Goal: Information Seeking & Learning: Learn about a topic

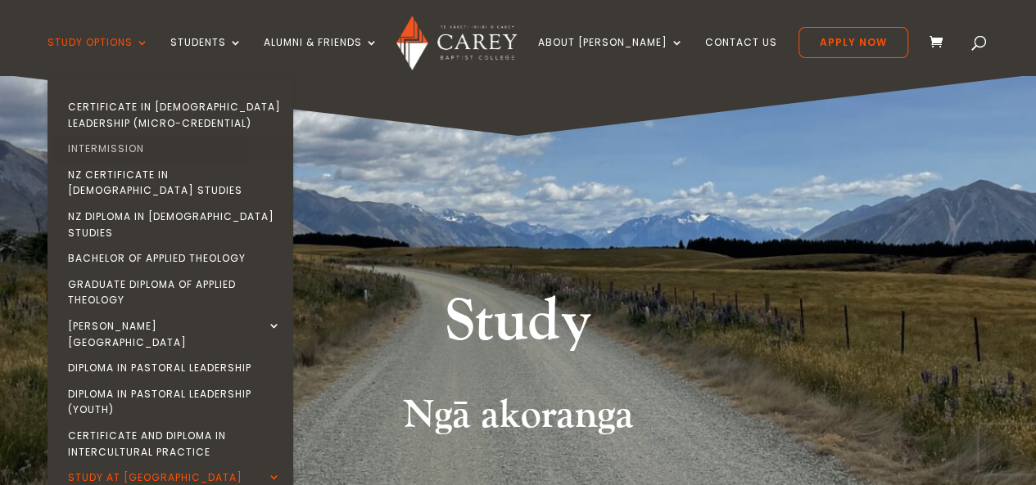
click at [116, 150] on link "Intermission" at bounding box center [175, 149] width 246 height 26
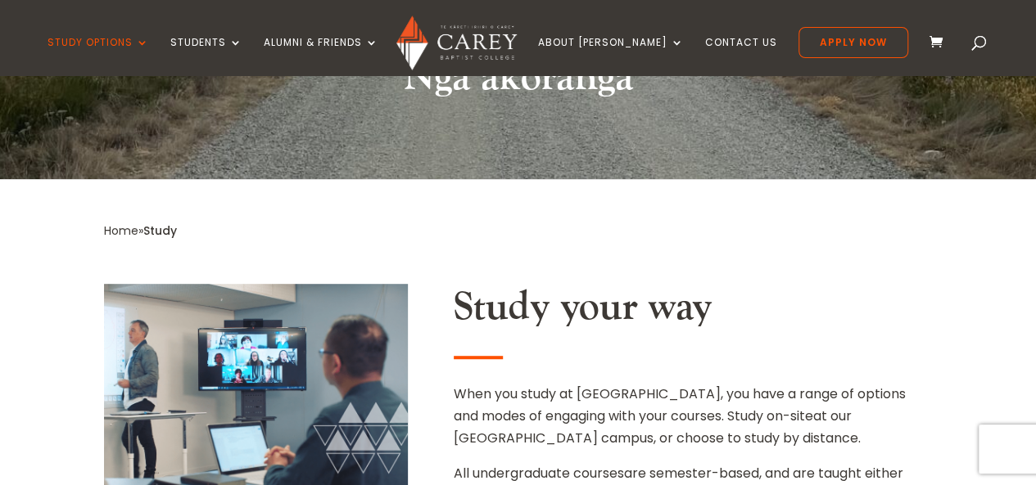
scroll to position [378, 0]
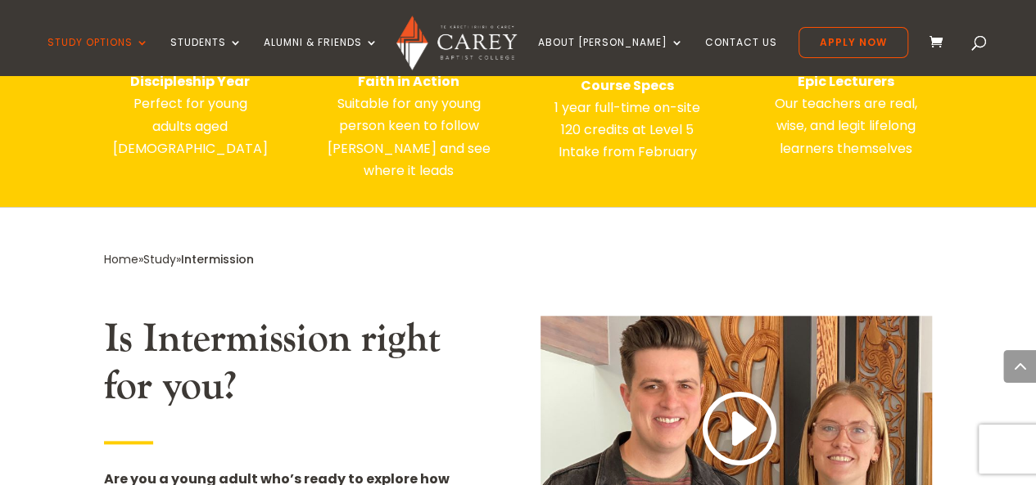
scroll to position [733, 0]
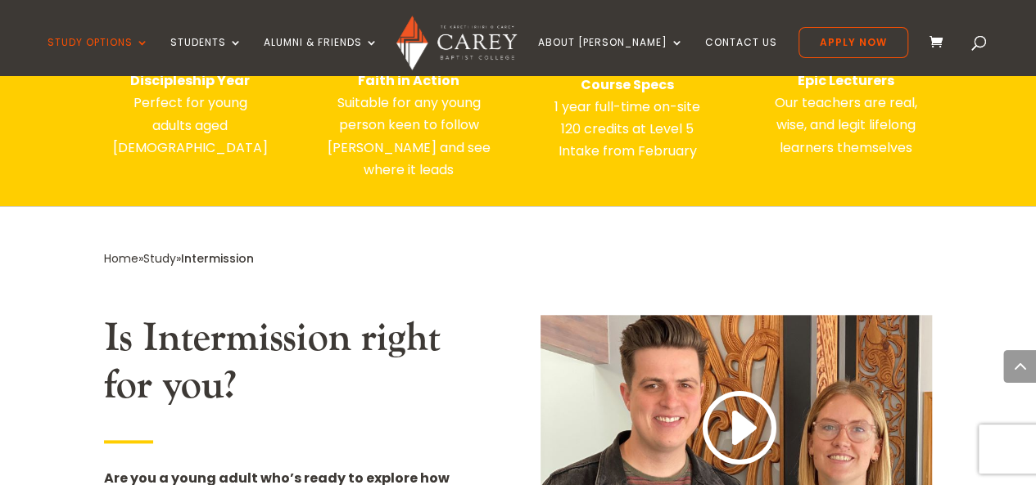
click at [291, 340] on h2 "Is Intermission right for you?" at bounding box center [299, 366] width 391 height 102
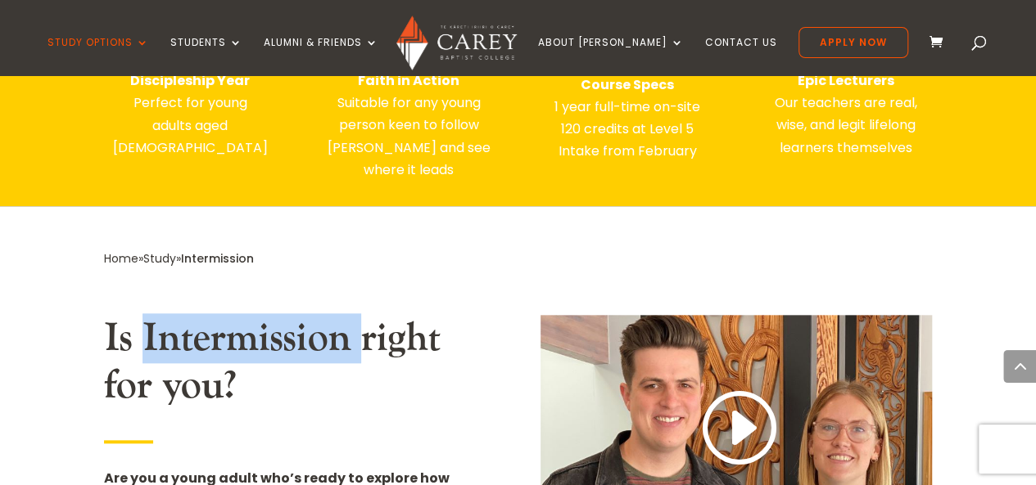
click at [291, 340] on h2 "Is Intermission right for you?" at bounding box center [299, 366] width 391 height 102
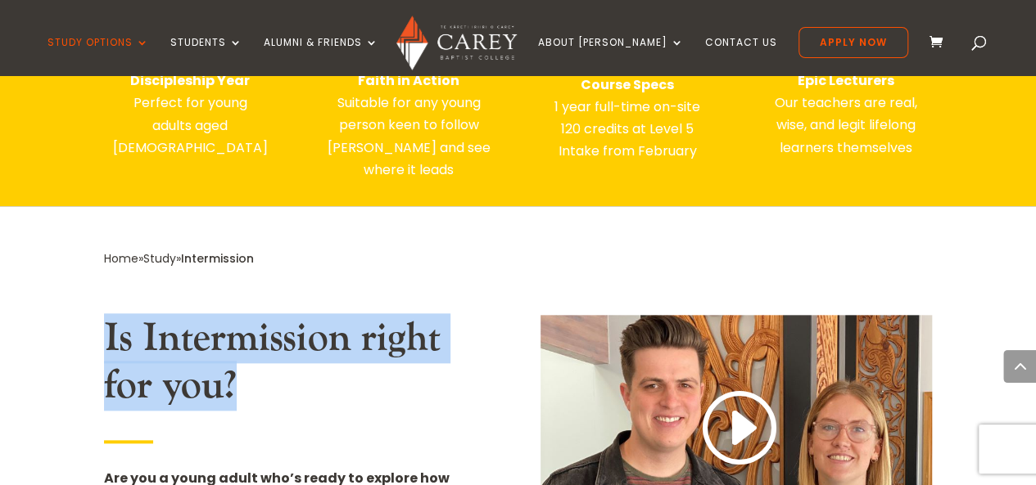
click at [291, 340] on h2 "Is Intermission right for you?" at bounding box center [299, 366] width 391 height 102
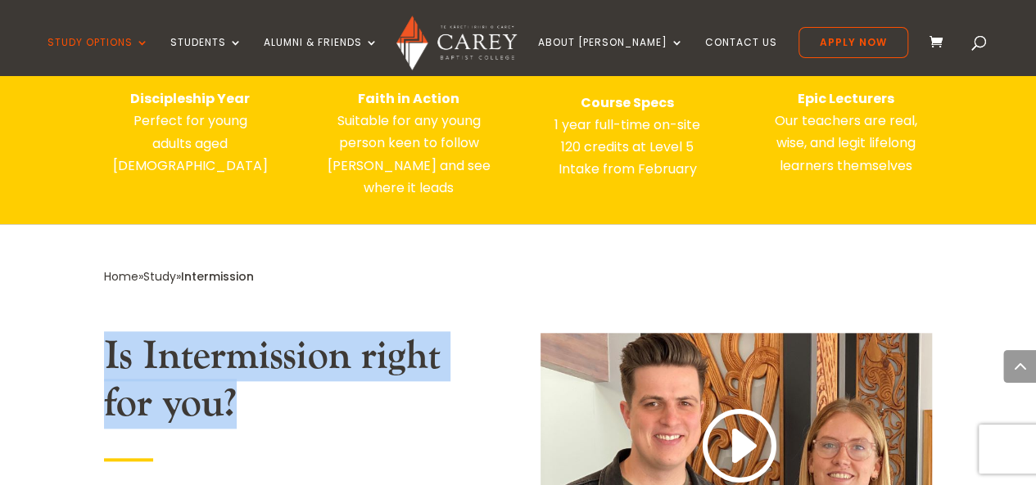
scroll to position [713, 0]
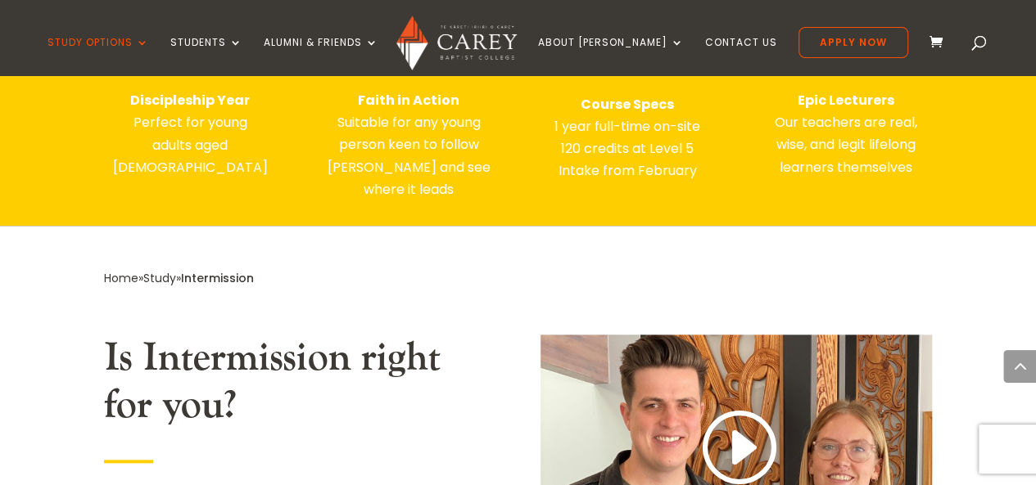
click at [379, 178] on p "Faith in Action Suitable for any young person keen to follow Jesus and see wher…" at bounding box center [408, 144] width 173 height 111
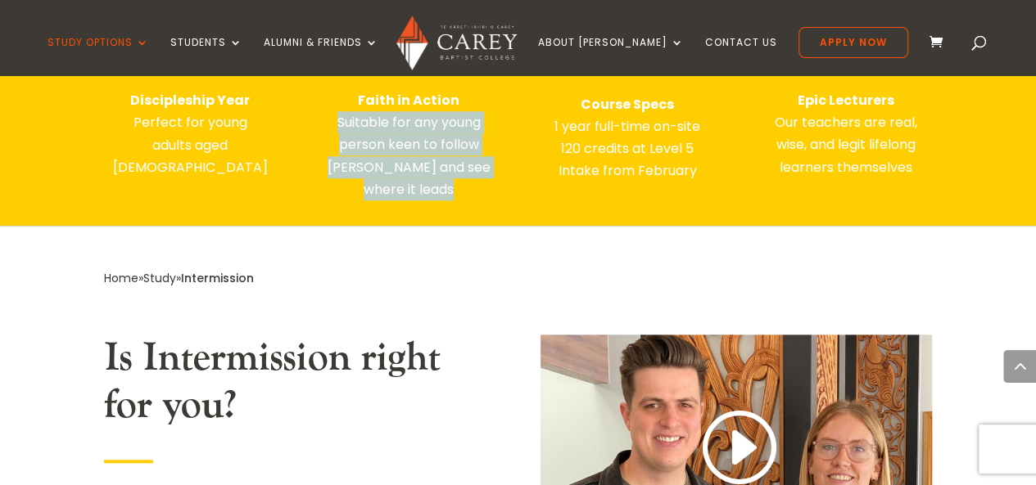
click at [379, 178] on p "Faith in Action Suitable for any young person keen to follow Jesus and see wher…" at bounding box center [408, 144] width 173 height 111
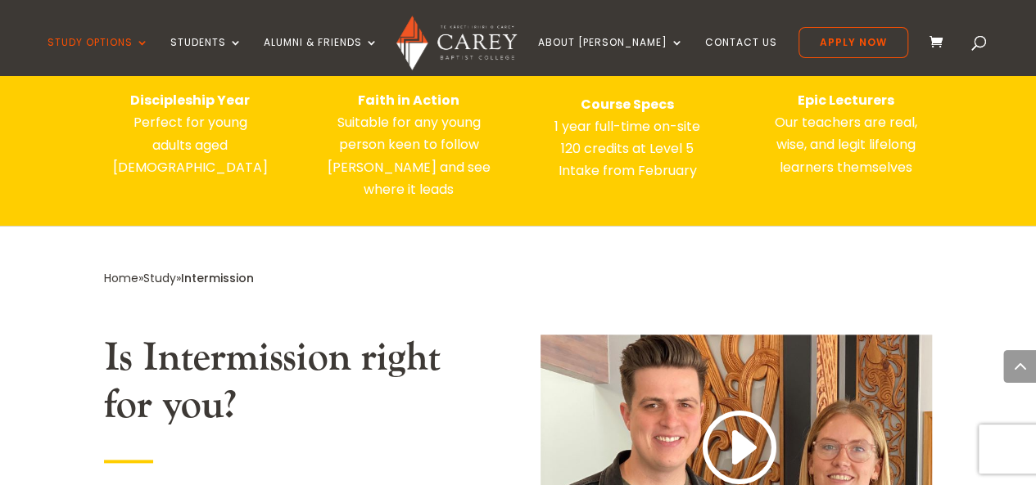
click at [379, 178] on p "Faith in Action Suitable for any young person keen to follow Jesus and see wher…" at bounding box center [408, 144] width 173 height 111
click at [386, 178] on p "Faith in Action Suitable for any young person keen to follow Jesus and see wher…" at bounding box center [408, 144] width 173 height 111
click at [386, 189] on p "Faith in Action Suitable for any young person keen to follow Jesus and see wher…" at bounding box center [408, 144] width 173 height 111
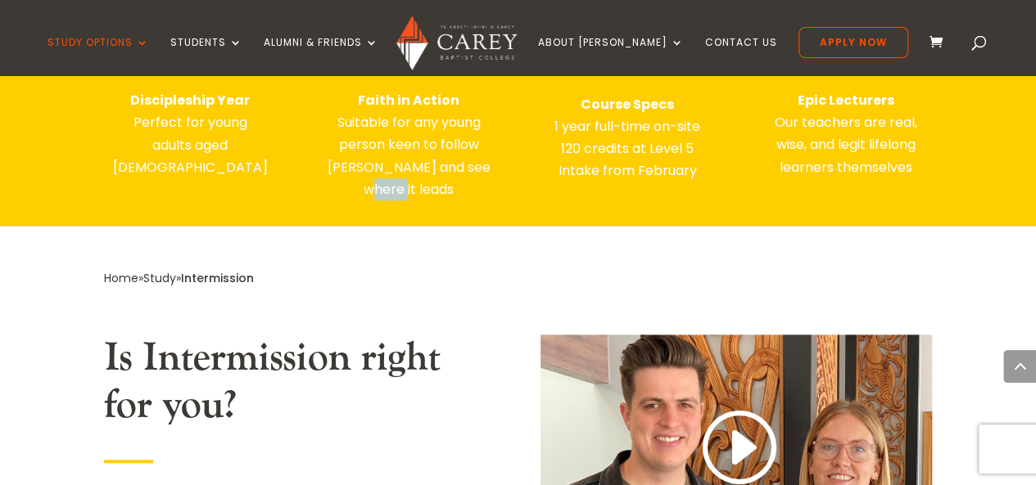
click at [386, 191] on p "Faith in Action Suitable for any young person keen to follow Jesus and see wher…" at bounding box center [408, 144] width 173 height 111
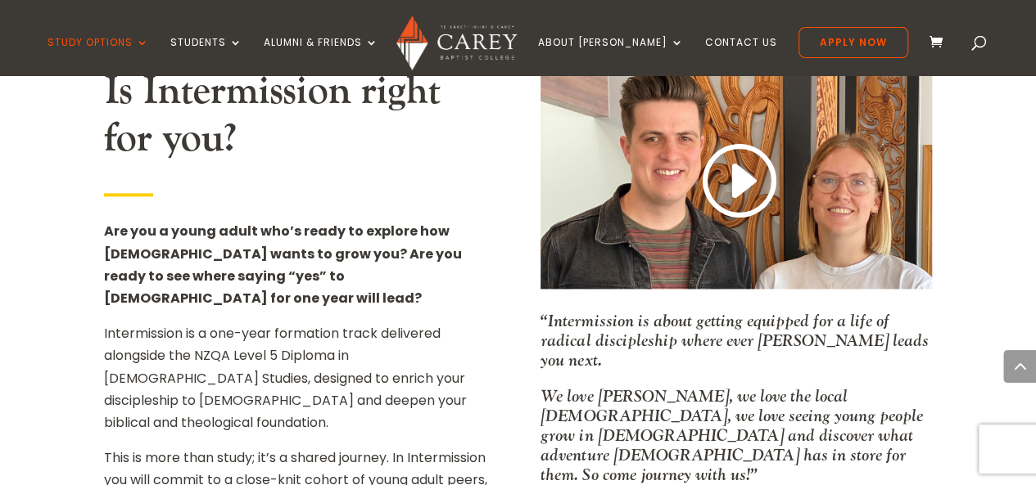
scroll to position [981, 0]
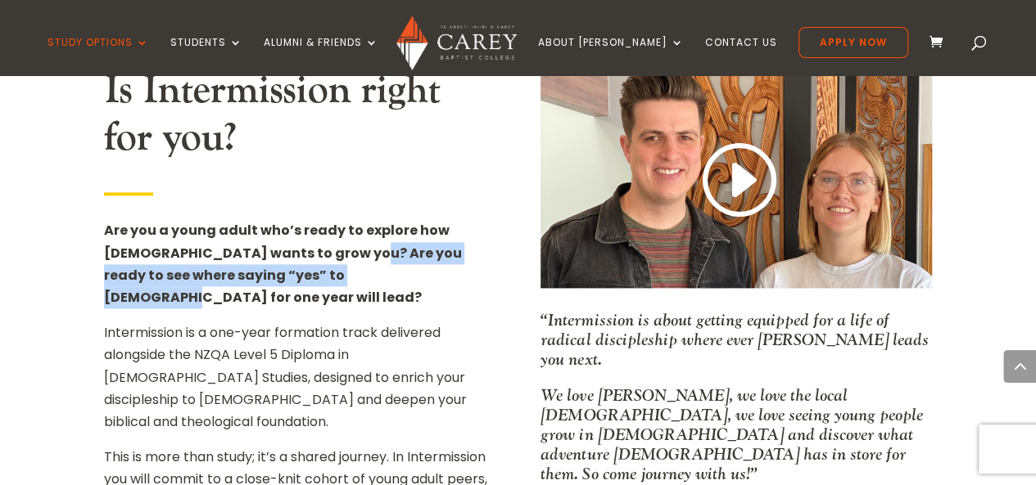
drag, startPoint x: 320, startPoint y: 284, endPoint x: 325, endPoint y: 261, distance: 23.4
click at [325, 261] on p "Are you a young adult who’s ready to explore how God wants to grow you? Are you…" at bounding box center [299, 270] width 391 height 102
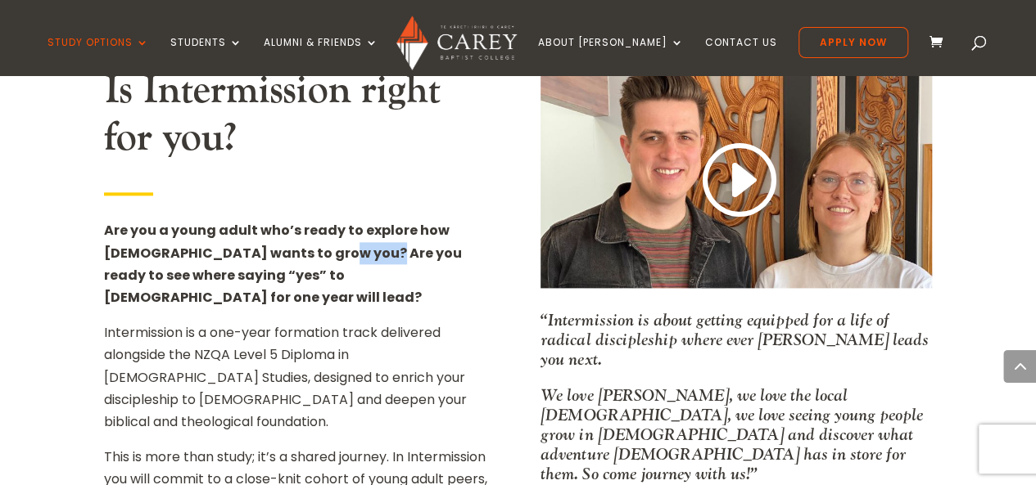
click at [325, 261] on p "Are you a young adult who’s ready to explore how God wants to grow you? Are you…" at bounding box center [299, 270] width 391 height 102
click at [327, 264] on p "Are you a young adult who’s ready to explore how God wants to grow you? Are you…" at bounding box center [299, 270] width 391 height 102
click at [327, 278] on strong "Are you a young adult who’s ready to explore how God wants to grow you? Are you…" at bounding box center [283, 264] width 358 height 86
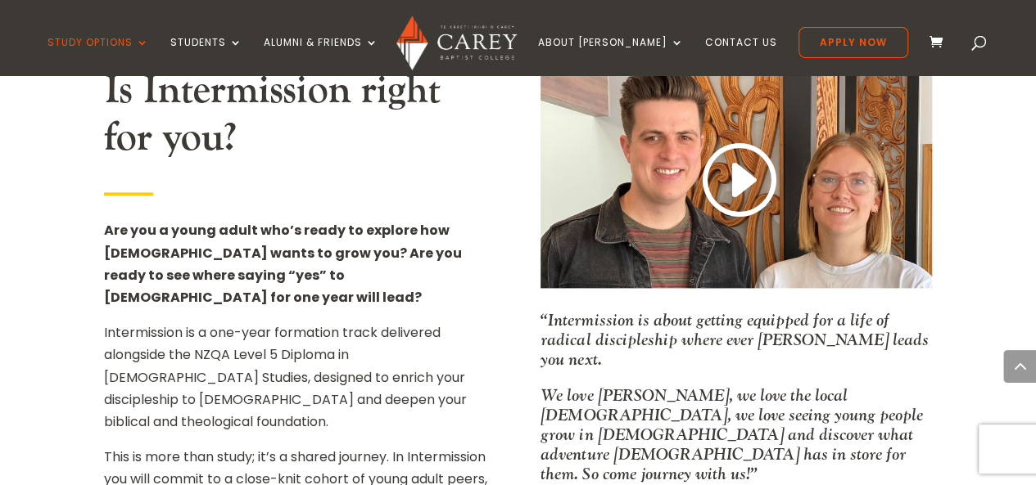
click at [318, 322] on p "Intermission is a one-year formation track delivered alongside the NZQA Level 5…" at bounding box center [299, 384] width 391 height 124
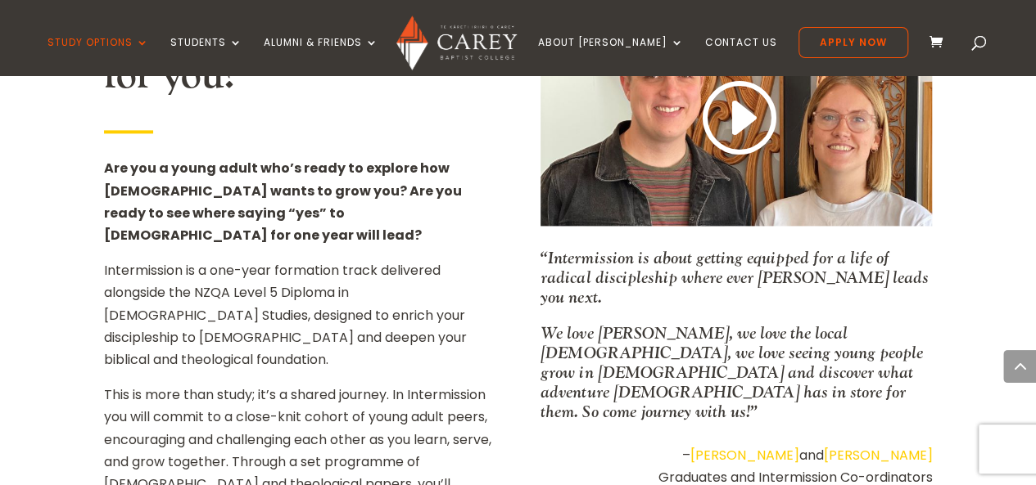
scroll to position [1045, 0]
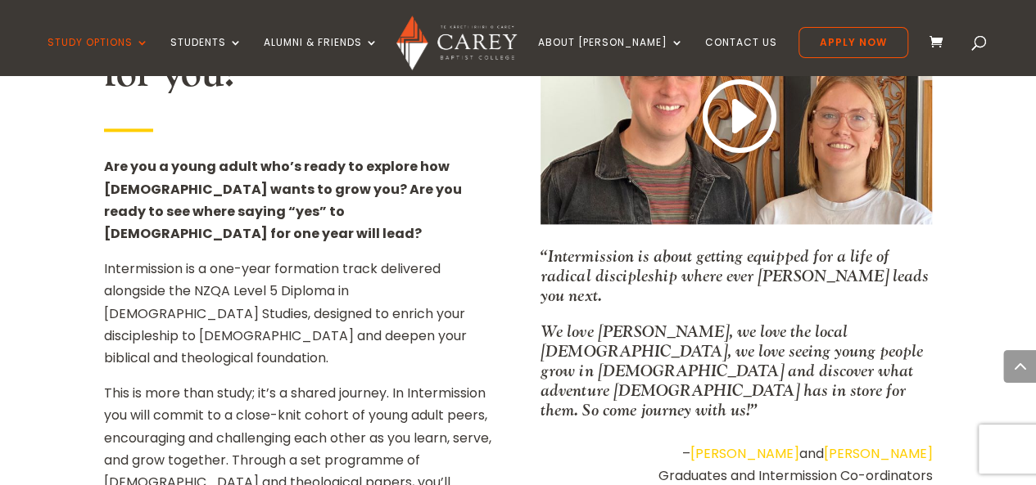
click at [318, 305] on p "Intermission is a one-year formation track delivered alongside the NZQA Level 5…" at bounding box center [299, 320] width 391 height 124
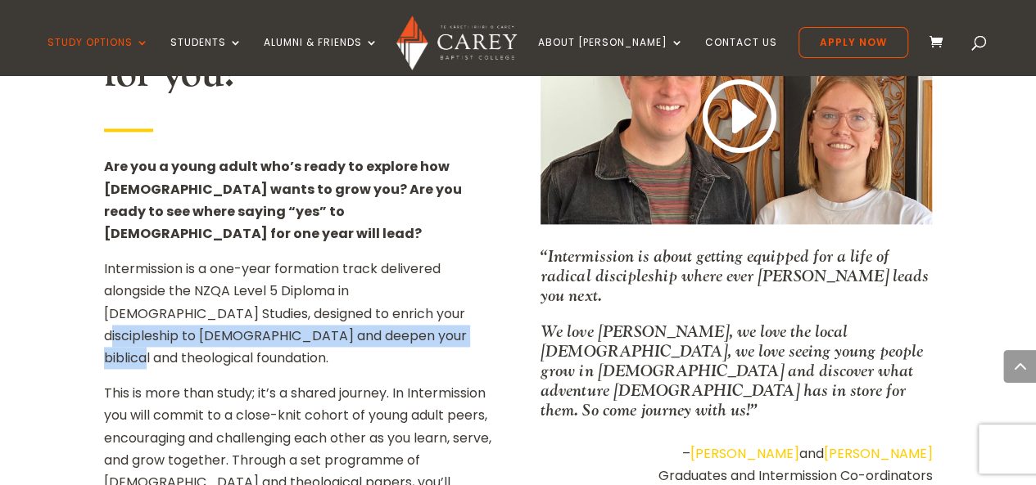
drag, startPoint x: 318, startPoint y: 305, endPoint x: 326, endPoint y: 282, distance: 24.1
click at [326, 282] on p "Intermission is a one-year formation track delivered alongside the NZQA Level 5…" at bounding box center [299, 320] width 391 height 124
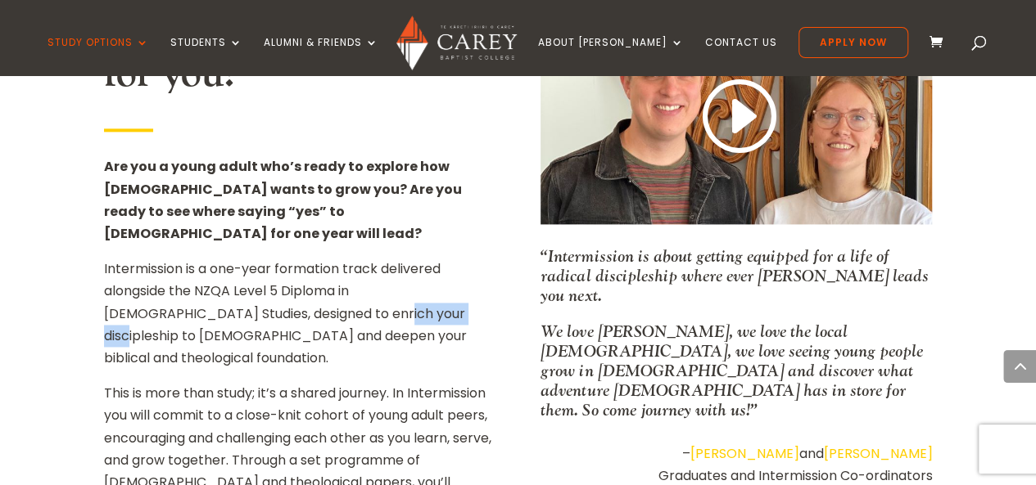
click at [326, 282] on p "Intermission is a one-year formation track delivered alongside the NZQA Level 5…" at bounding box center [299, 320] width 391 height 124
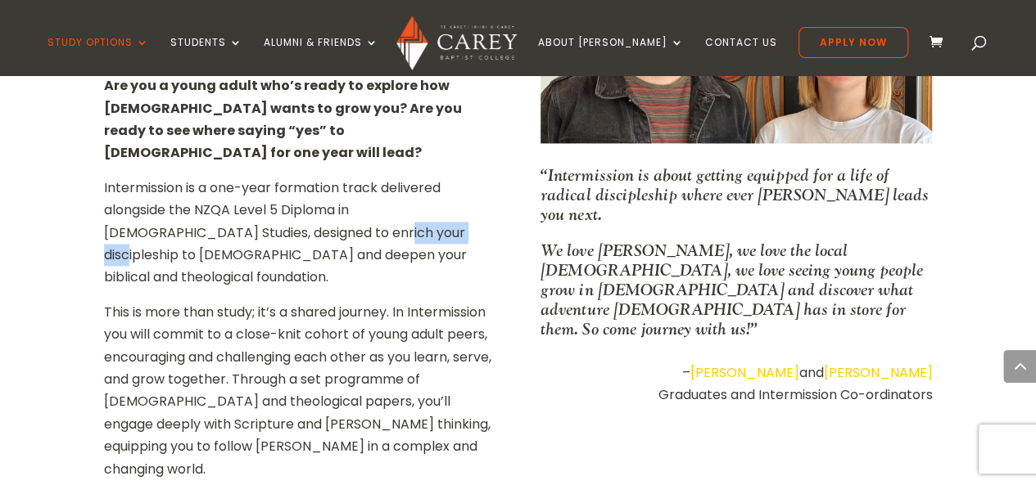
scroll to position [1126, 0]
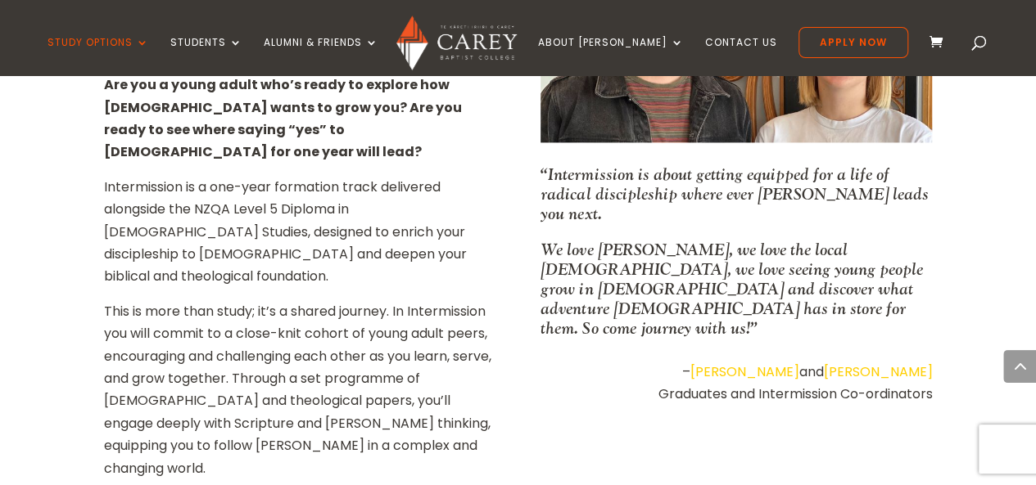
click at [326, 300] on p "This is more than study; it’s a shared journey. In Intermission you will commit…" at bounding box center [299, 389] width 391 height 178
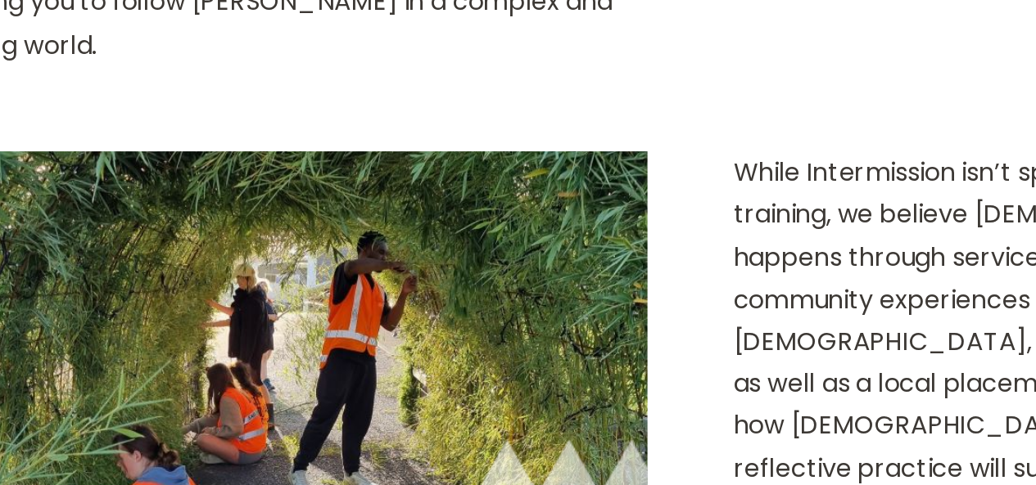
scroll to position [1438, 0]
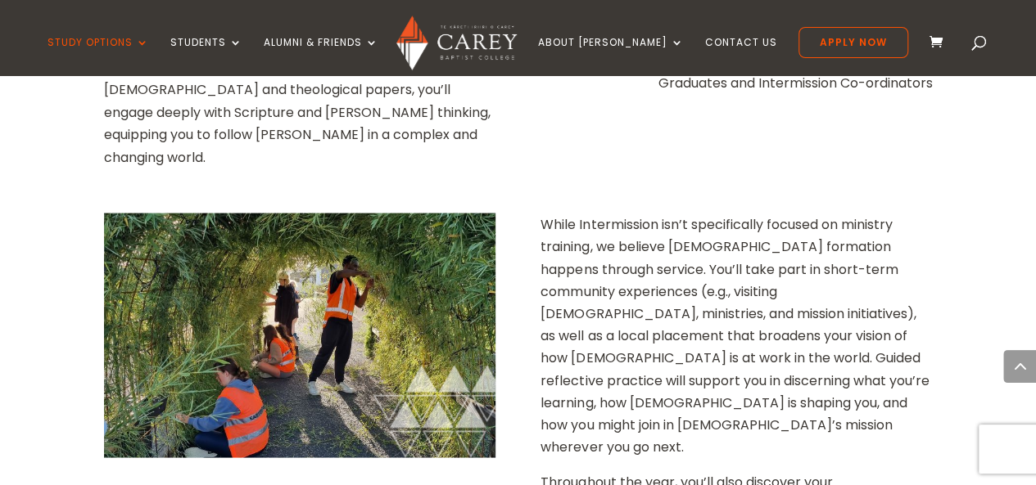
click at [686, 213] on p "While Intermission isn’t specifically focused on ministry training, we believe …" at bounding box center [735, 342] width 391 height 258
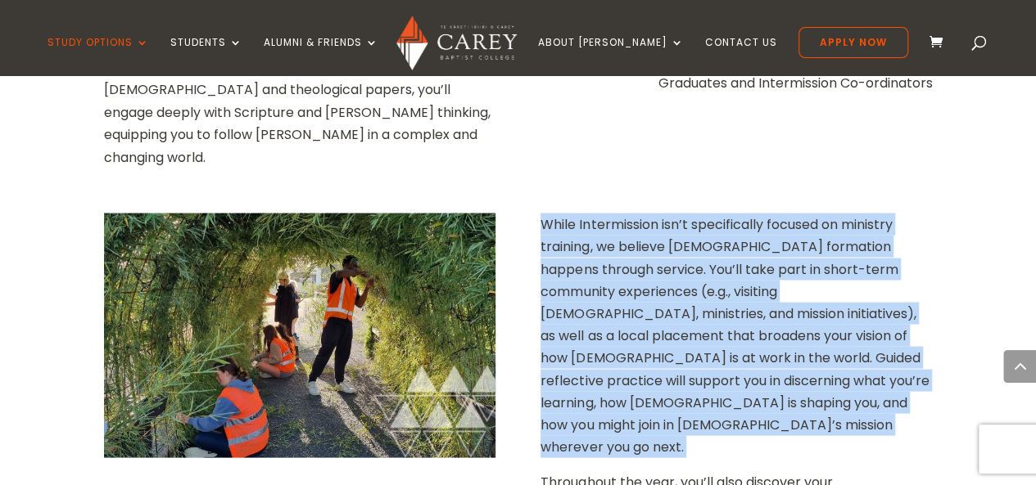
click at [686, 213] on p "While Intermission isn’t specifically focused on ministry training, we believe …" at bounding box center [735, 342] width 391 height 258
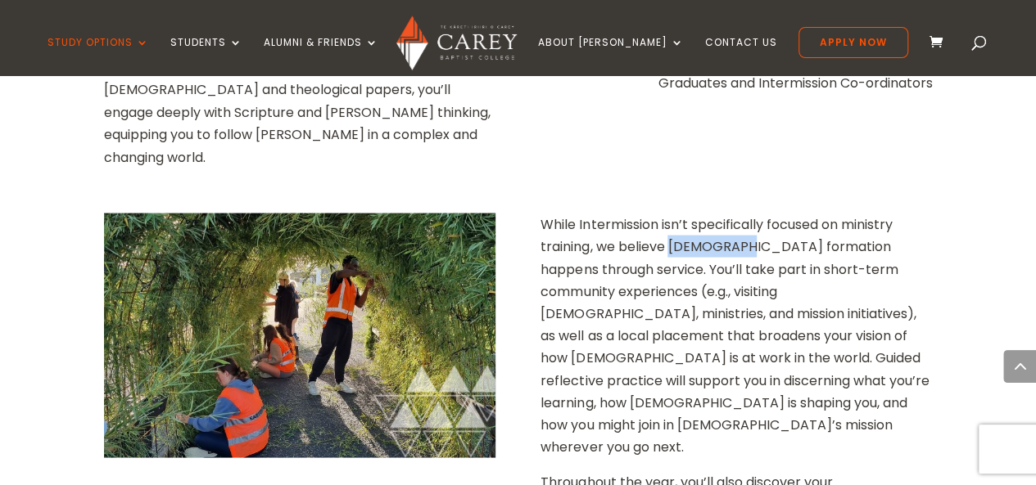
click at [686, 213] on p "While Intermission isn’t specifically focused on ministry training, we believe …" at bounding box center [735, 342] width 391 height 258
click at [666, 238] on p "While Intermission isn’t specifically focused on ministry training, we believe …" at bounding box center [735, 342] width 391 height 258
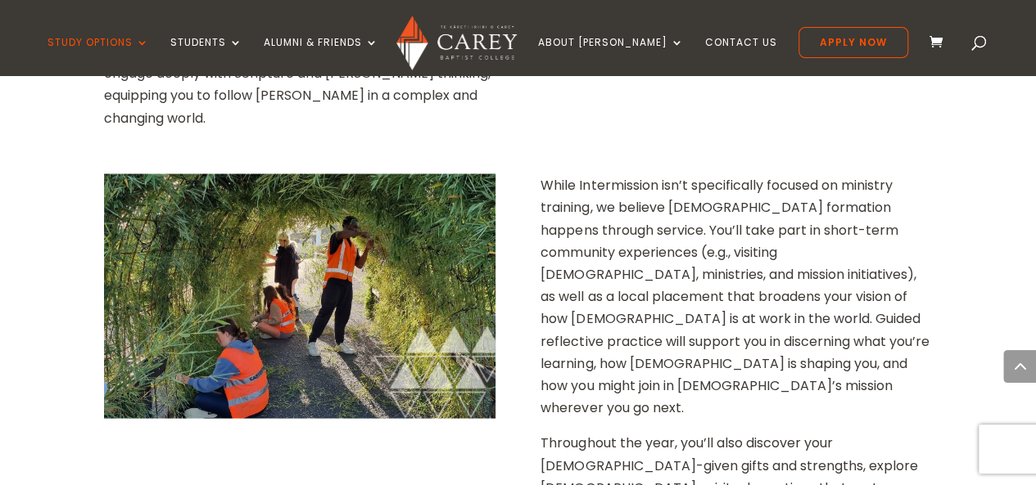
click at [666, 238] on p "While Intermission isn’t specifically focused on ministry training, we believe …" at bounding box center [735, 303] width 391 height 258
click at [686, 183] on p "While Intermission isn’t specifically focused on ministry training, we believe …" at bounding box center [735, 303] width 391 height 258
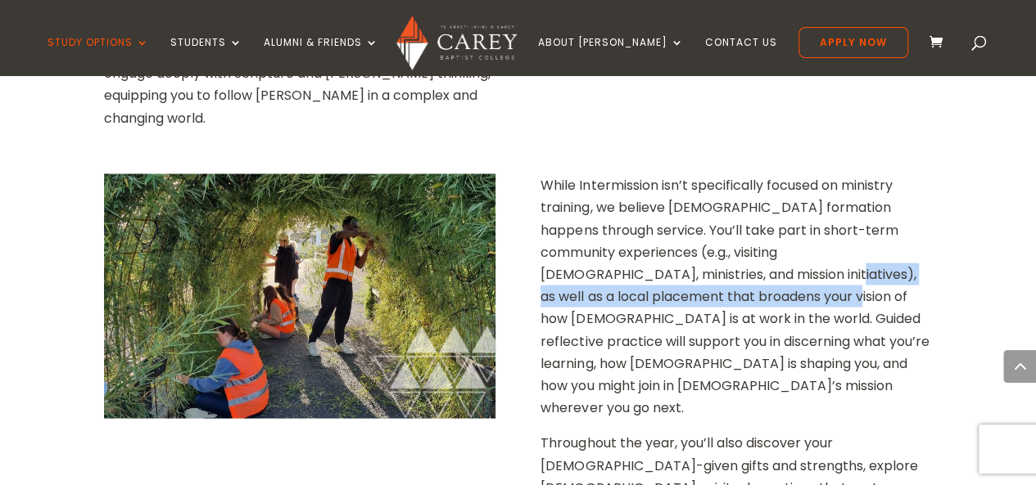
drag, startPoint x: 674, startPoint y: 213, endPoint x: 666, endPoint y: 233, distance: 21.0
click at [666, 233] on p "While Intermission isn’t specifically focused on ministry training, we believe …" at bounding box center [735, 303] width 391 height 258
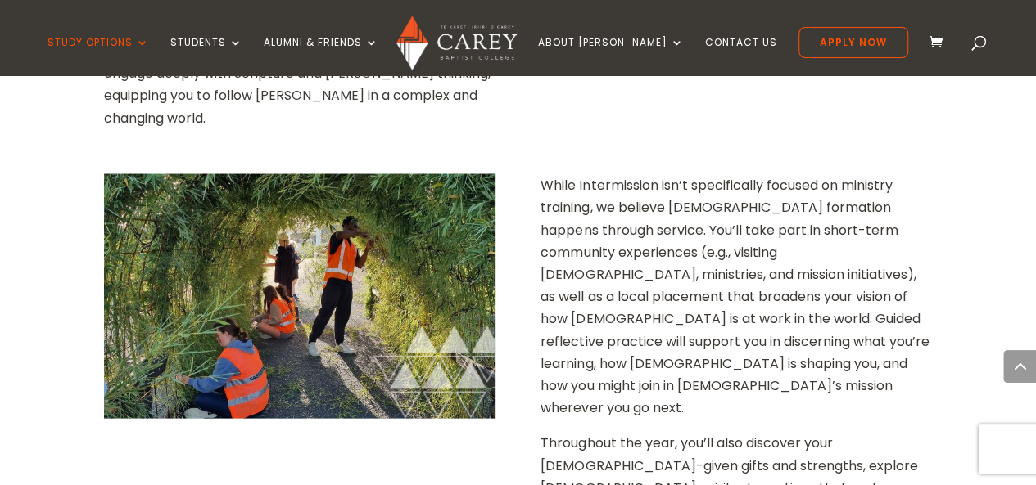
click at [666, 228] on p "While Intermission isn’t specifically focused on ministry training, we believe …" at bounding box center [735, 303] width 391 height 258
click at [674, 205] on p "While Intermission isn’t specifically focused on ministry training, we believe …" at bounding box center [735, 303] width 391 height 258
click at [667, 240] on p "While Intermission isn’t specifically focused on ministry training, we believe …" at bounding box center [735, 303] width 391 height 258
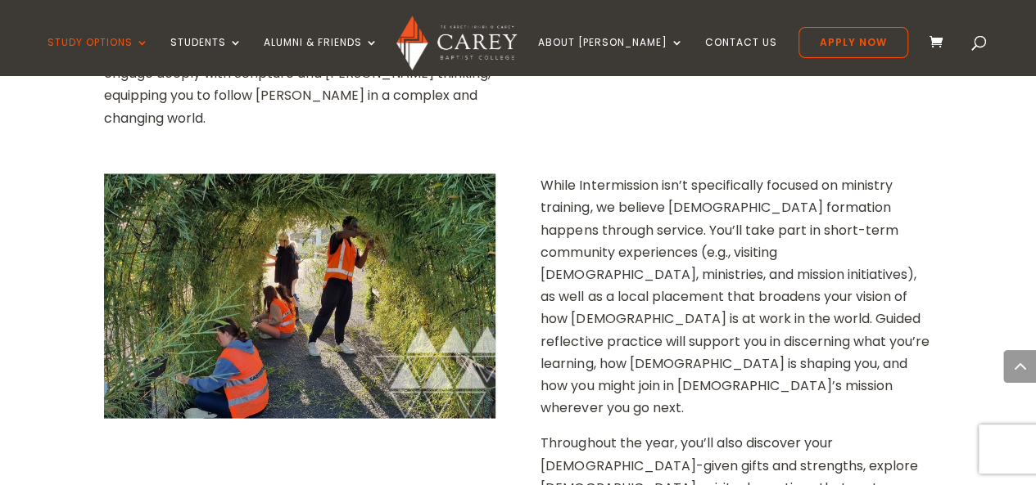
click at [663, 258] on p "While Intermission isn’t specifically focused on ministry training, we believe …" at bounding box center [735, 303] width 391 height 258
click at [650, 280] on p "While Intermission isn’t specifically focused on ministry training, we believe …" at bounding box center [735, 303] width 391 height 258
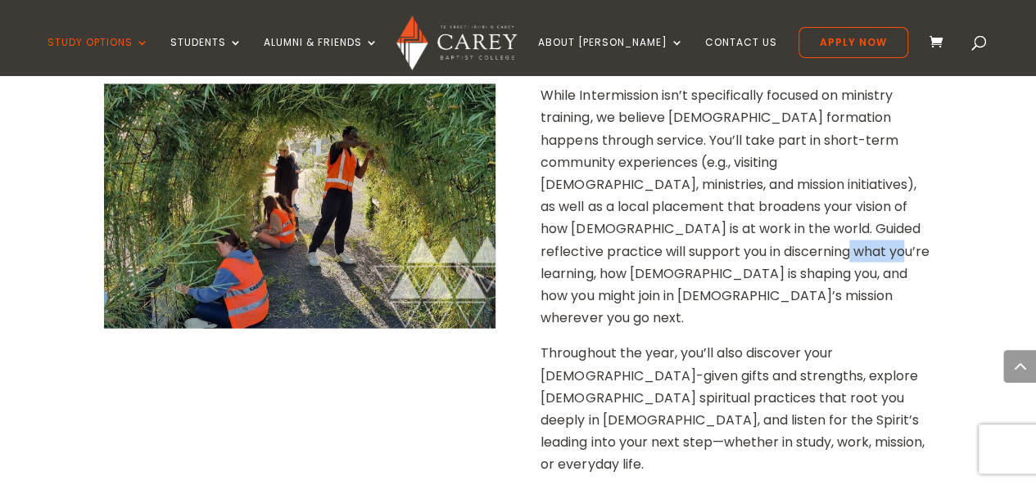
click at [650, 342] on p "Throughout the year, you’ll also discover your God-given gifts and strengths, e…" at bounding box center [735, 415] width 391 height 147
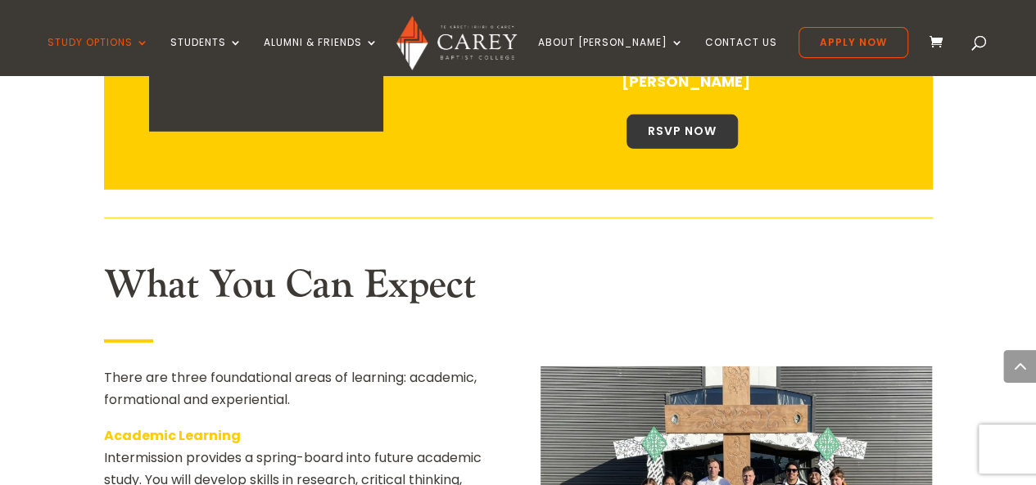
scroll to position [2205, 0]
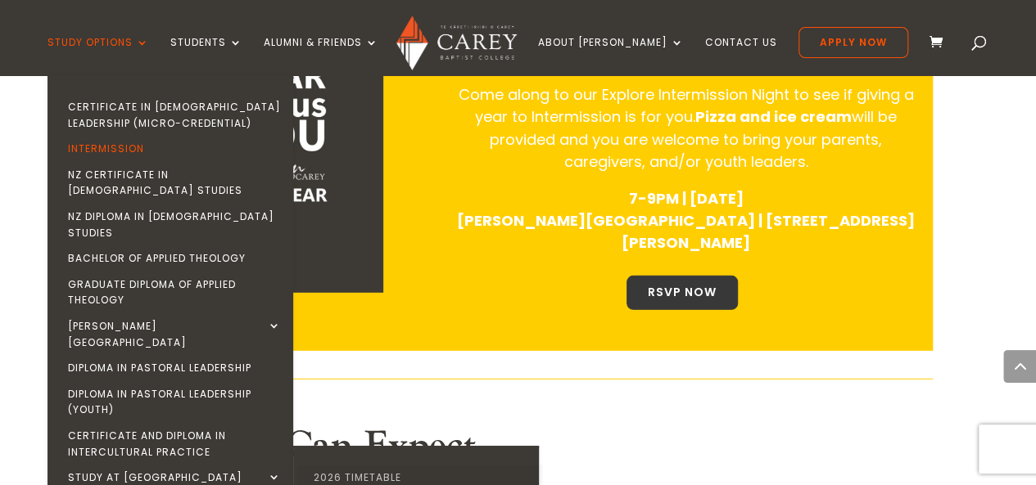
click at [389, 465] on link "2026 Timetable" at bounding box center [420, 478] width 246 height 26
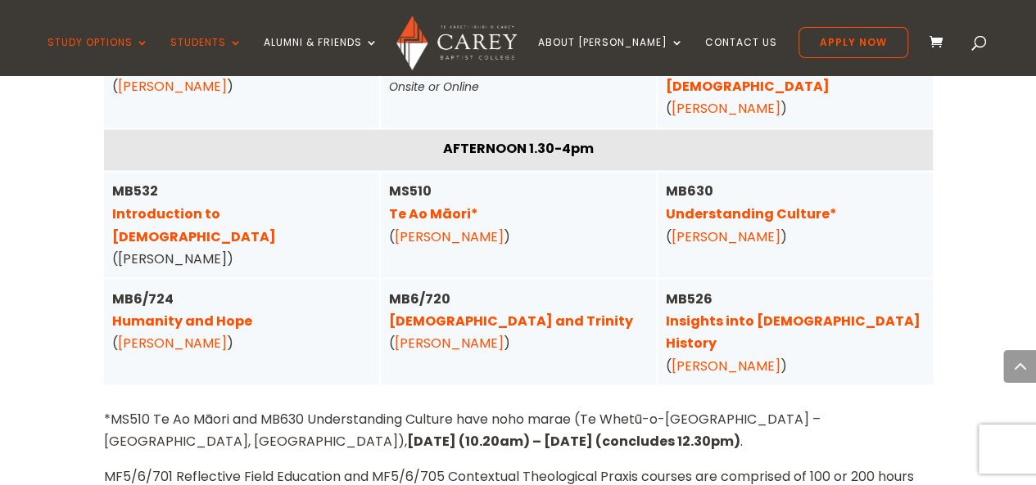
scroll to position [4463, 0]
click at [234, 181] on div "MB532 Introduction to [DEMOGRAPHIC_DATA] ([PERSON_NAME])" at bounding box center [241, 223] width 259 height 89
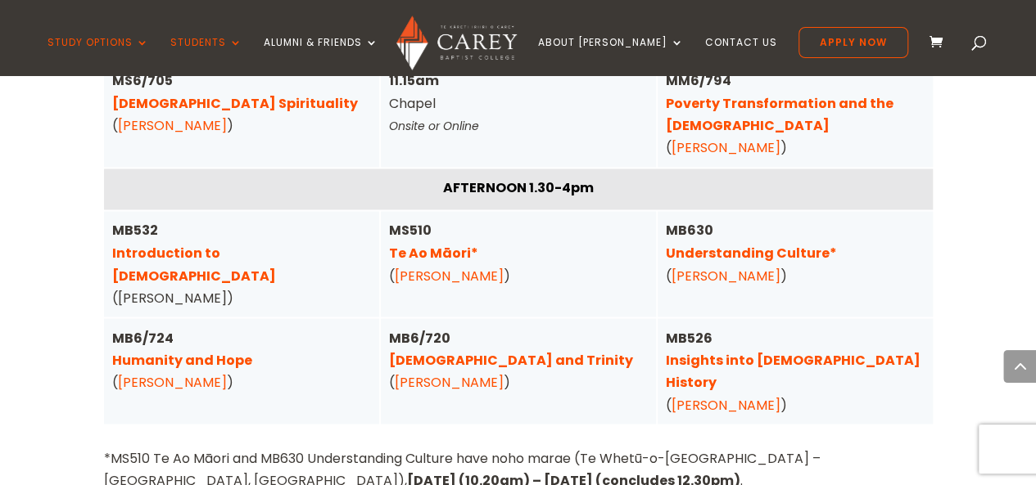
scroll to position [4424, 0]
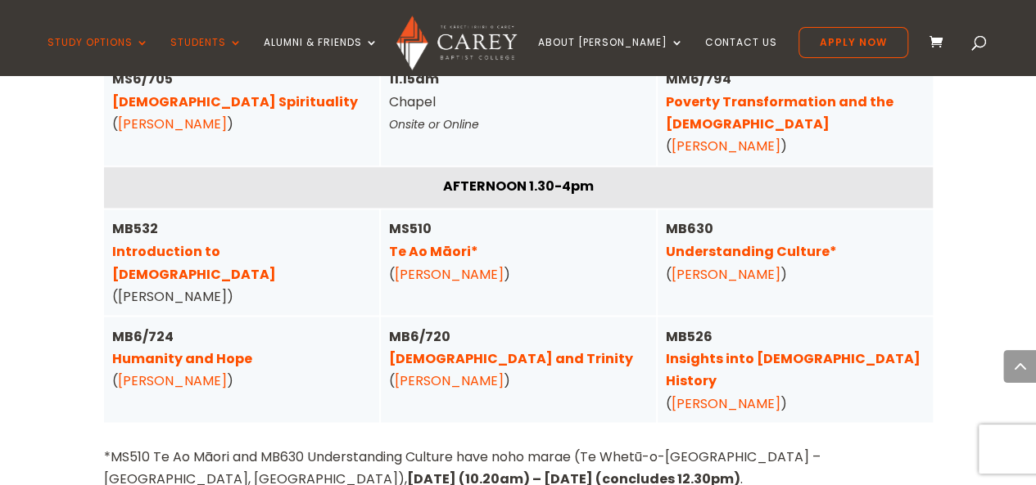
click at [183, 371] on link "[PERSON_NAME]" at bounding box center [172, 380] width 109 height 19
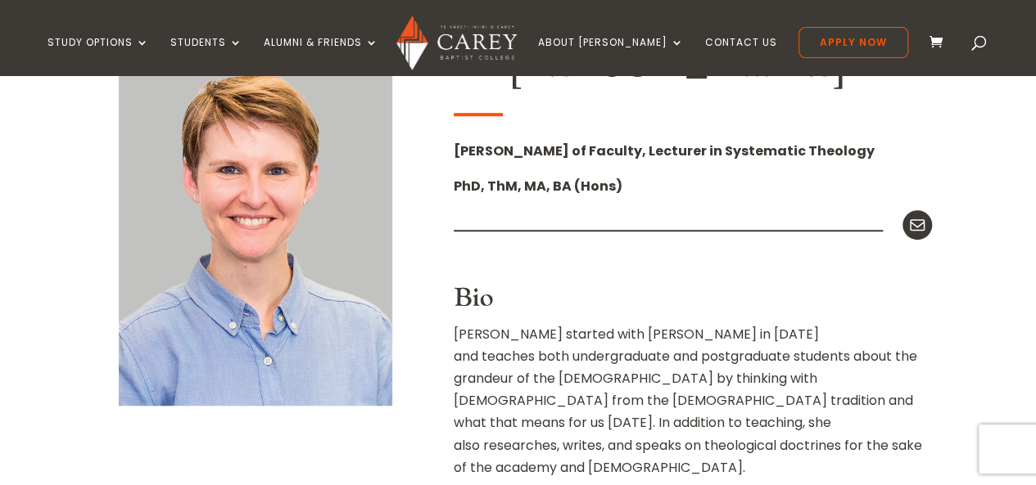
scroll to position [632, 0]
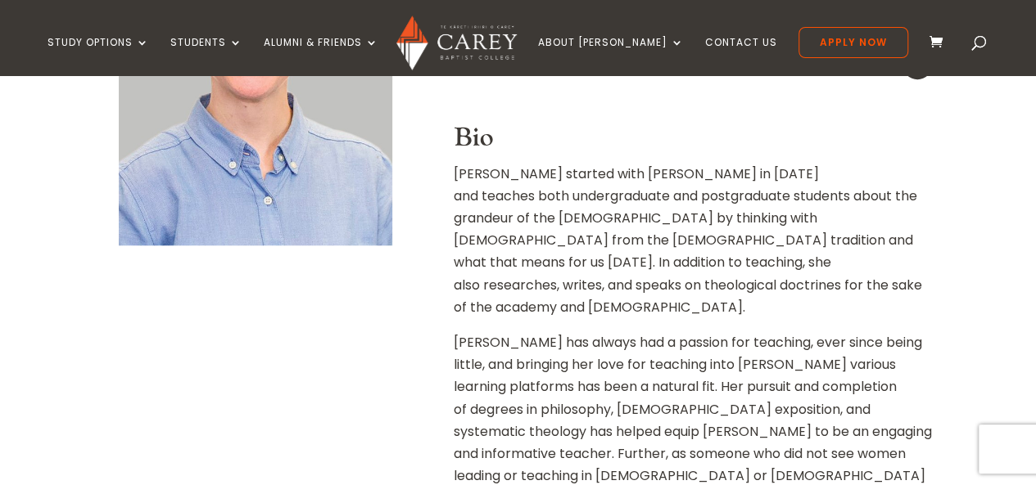
click at [658, 199] on p "Christa started with Carey in 2020 and teaches both undergraduate and postgradu…" at bounding box center [693, 247] width 479 height 169
click at [652, 227] on p "Christa started with Carey in 2020 and teaches both undergraduate and postgradu…" at bounding box center [693, 247] width 479 height 169
click at [651, 235] on p "Christa started with Carey in 2020 and teaches both undergraduate and postgradu…" at bounding box center [693, 247] width 479 height 169
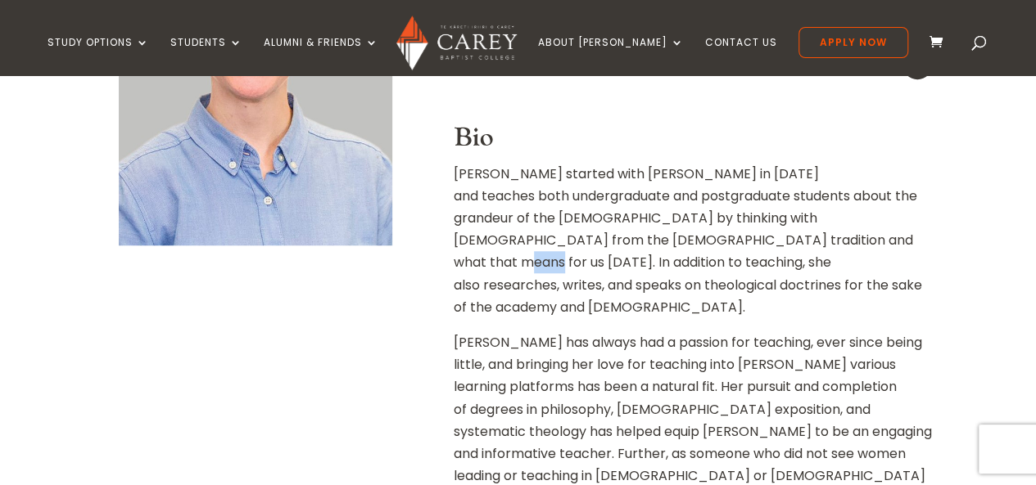
click at [651, 235] on p "Christa started with Carey in 2020 and teaches both undergraduate and postgradu…" at bounding box center [693, 247] width 479 height 169
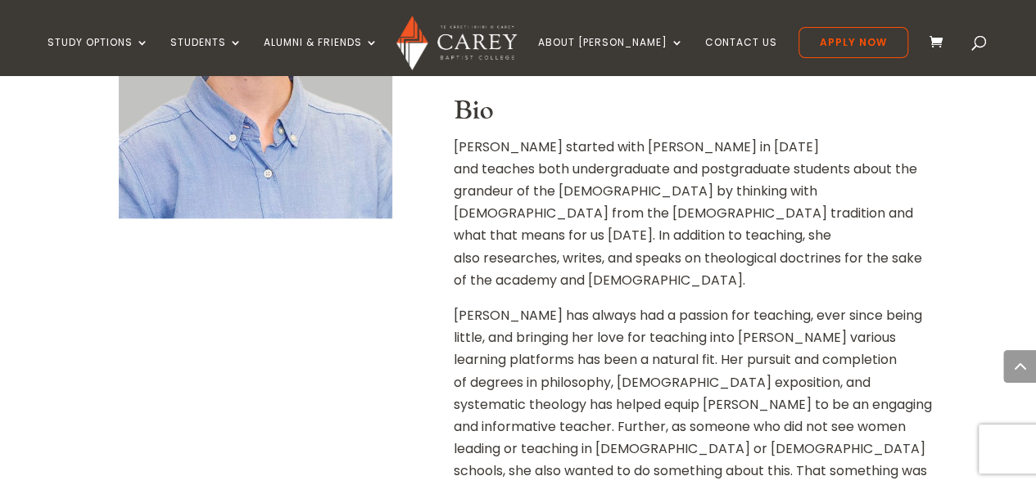
click at [651, 235] on p "Christa started with Carey in 2020 and teaches both undergraduate and postgradu…" at bounding box center [693, 220] width 479 height 169
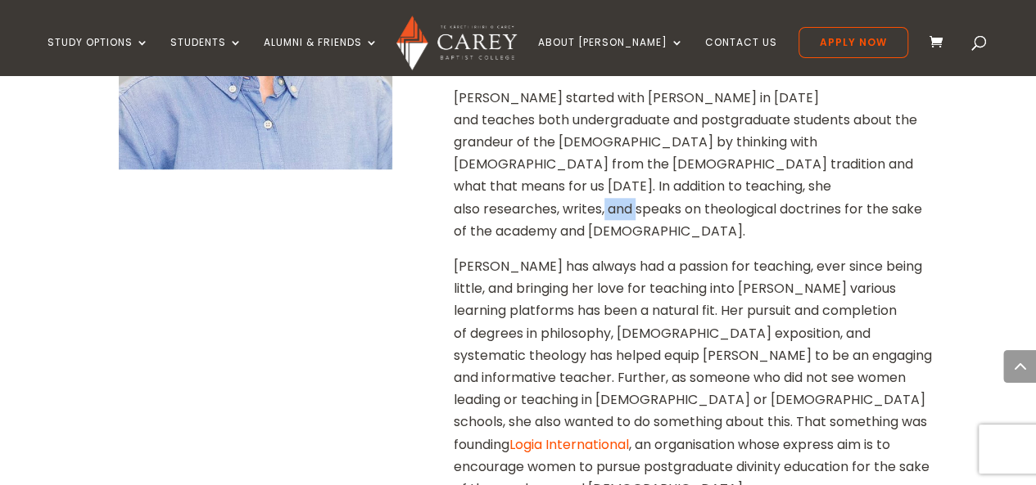
scroll to position [709, 0]
click at [651, 255] on p "Christa has always had a passion for teaching, ever since being little, and bri…" at bounding box center [693, 428] width 479 height 347
click at [640, 266] on p "Christa has always had a passion for teaching, ever since being little, and bri…" at bounding box center [693, 428] width 479 height 347
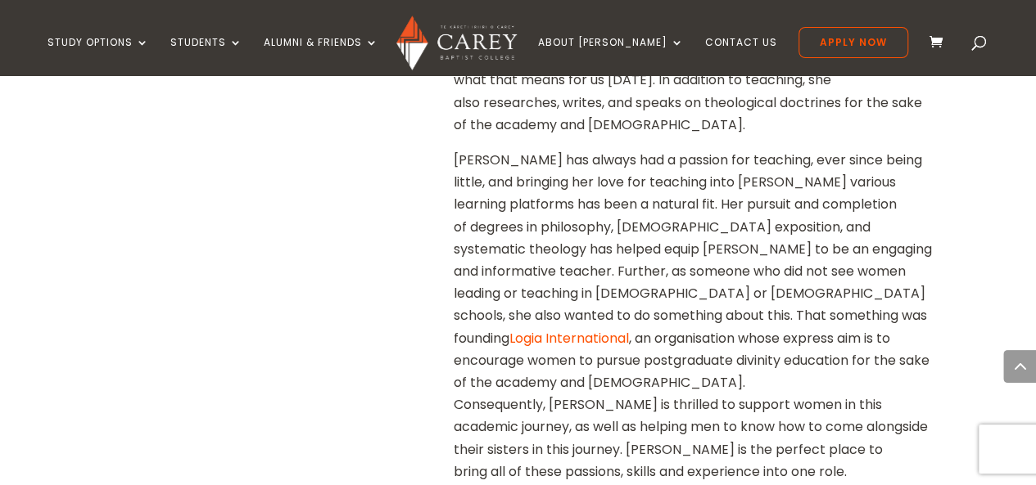
scroll to position [819, 0]
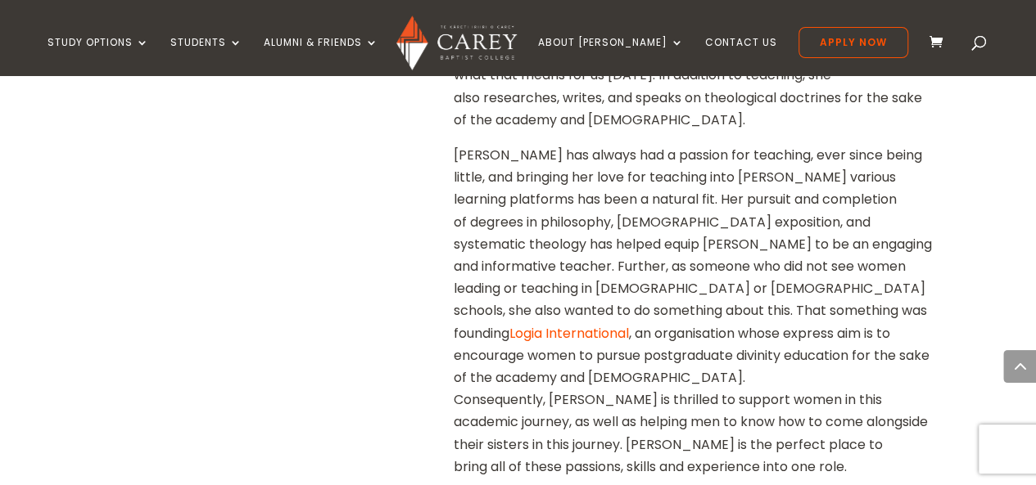
click at [654, 227] on p "Christa has always had a passion for teaching, ever since being little, and bri…" at bounding box center [693, 317] width 479 height 347
click at [568, 258] on p "Christa has always had a passion for teaching, ever since being little, and bri…" at bounding box center [693, 317] width 479 height 347
click at [561, 278] on p "Christa has always had a passion for teaching, ever since being little, and bri…" at bounding box center [693, 317] width 479 height 347
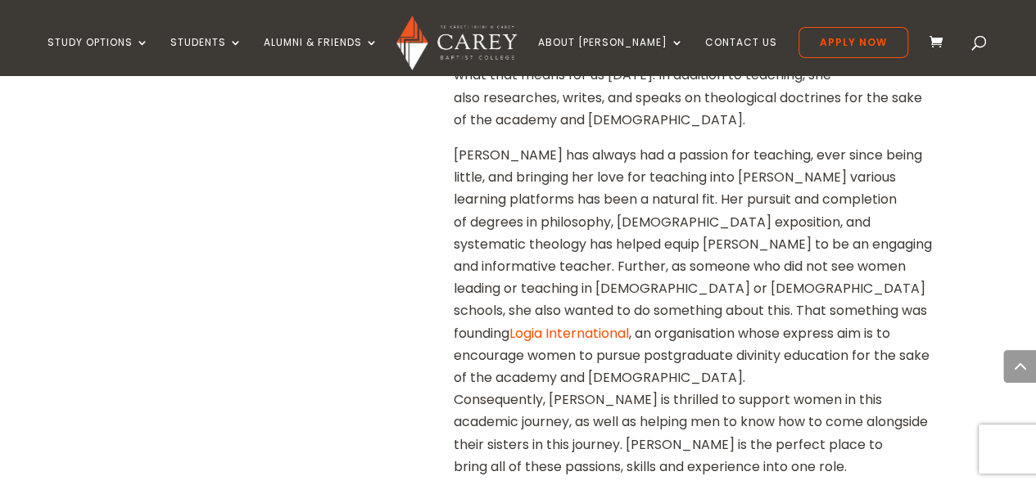
click at [561, 278] on p "Christa has always had a passion for teaching, ever since being little, and bri…" at bounding box center [693, 317] width 479 height 347
click at [555, 300] on p "Christa has always had a passion for teaching, ever since being little, and bri…" at bounding box center [693, 317] width 479 height 347
click at [557, 289] on p "Christa has always had a passion for teaching, ever since being little, and bri…" at bounding box center [693, 317] width 479 height 347
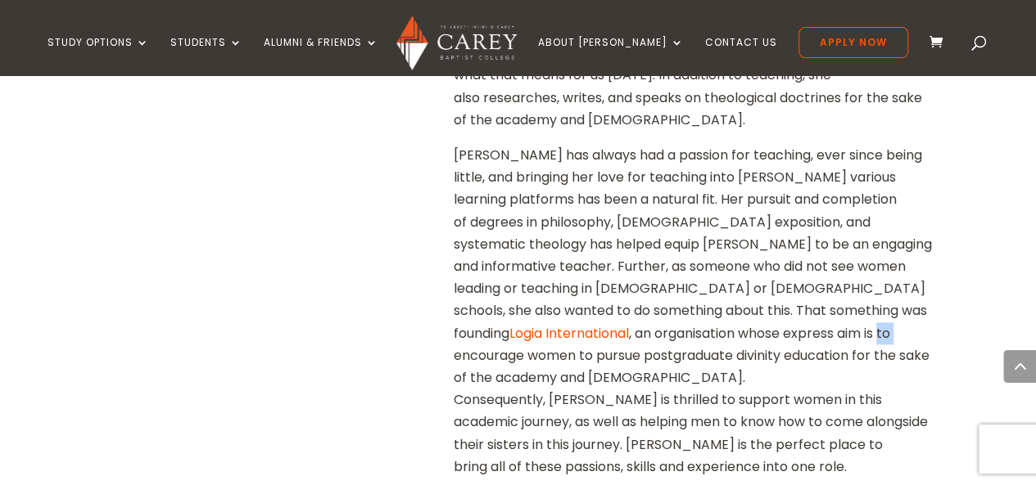
click at [557, 289] on p "Christa has always had a passion for teaching, ever since being little, and bri…" at bounding box center [693, 317] width 479 height 347
click at [555, 313] on p "Christa has always had a passion for teaching, ever since being little, and bri…" at bounding box center [693, 317] width 479 height 347
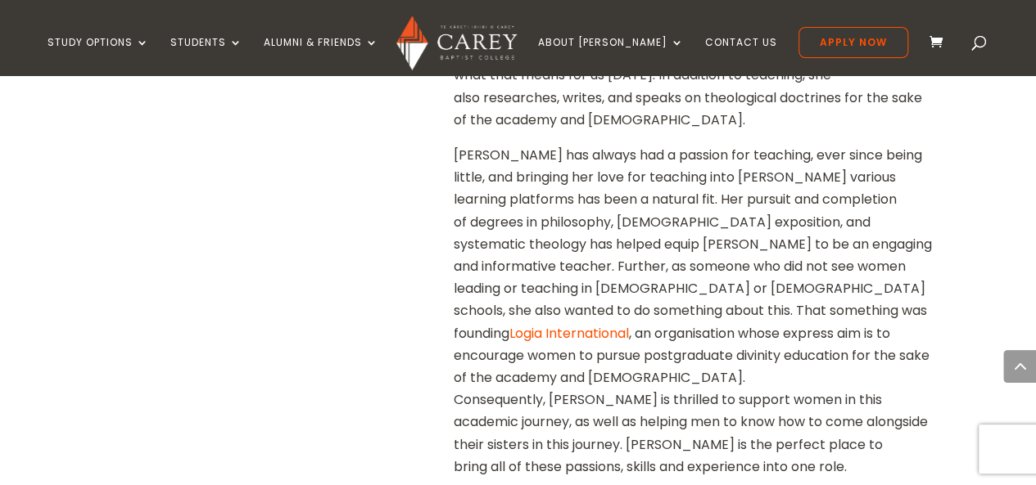
click at [555, 350] on p "Christa has always had a passion for teaching, ever since being little, and bri…" at bounding box center [693, 317] width 479 height 347
click at [560, 324] on p "Christa has always had a passion for teaching, ever since being little, and bri…" at bounding box center [693, 317] width 479 height 347
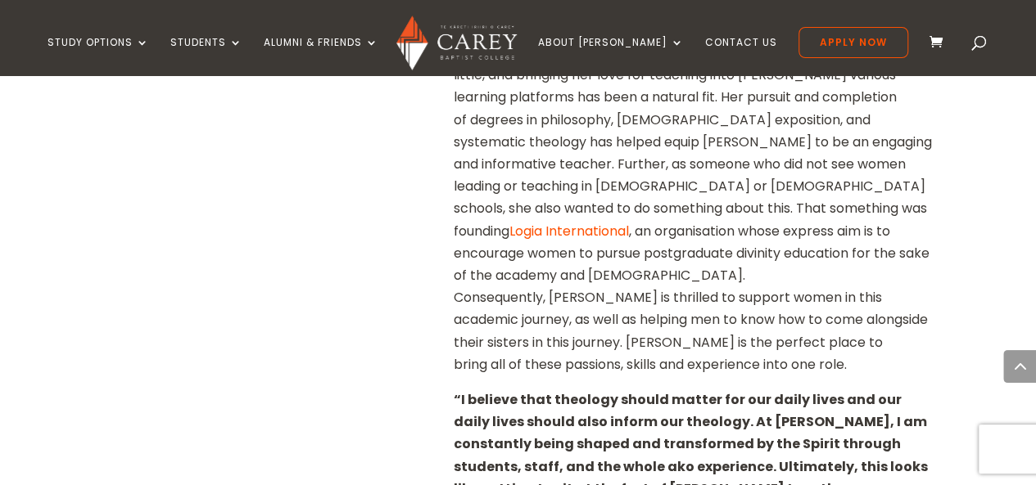
scroll to position [923, 0]
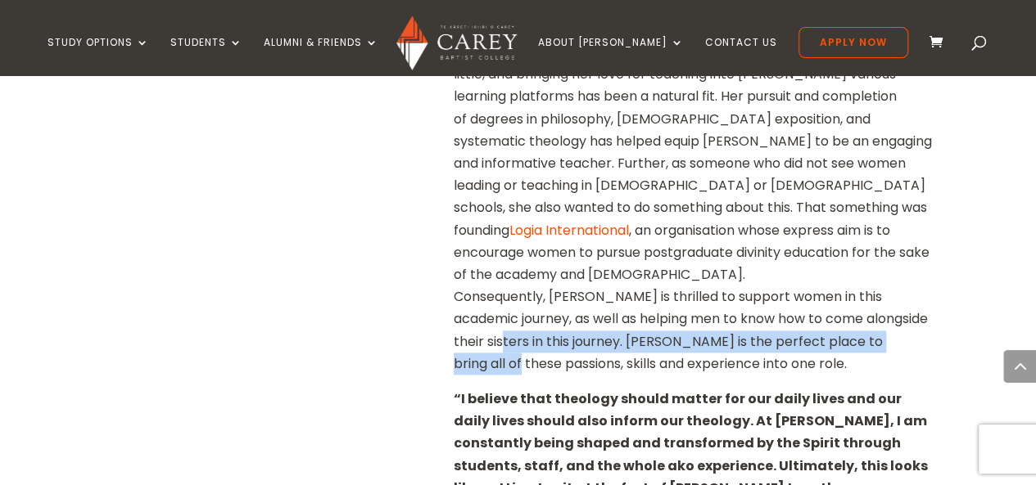
drag, startPoint x: 568, startPoint y: 292, endPoint x: 571, endPoint y: 282, distance: 10.1
click at [571, 282] on p "Christa has always had a passion for teaching, ever since being little, and bri…" at bounding box center [693, 214] width 479 height 347
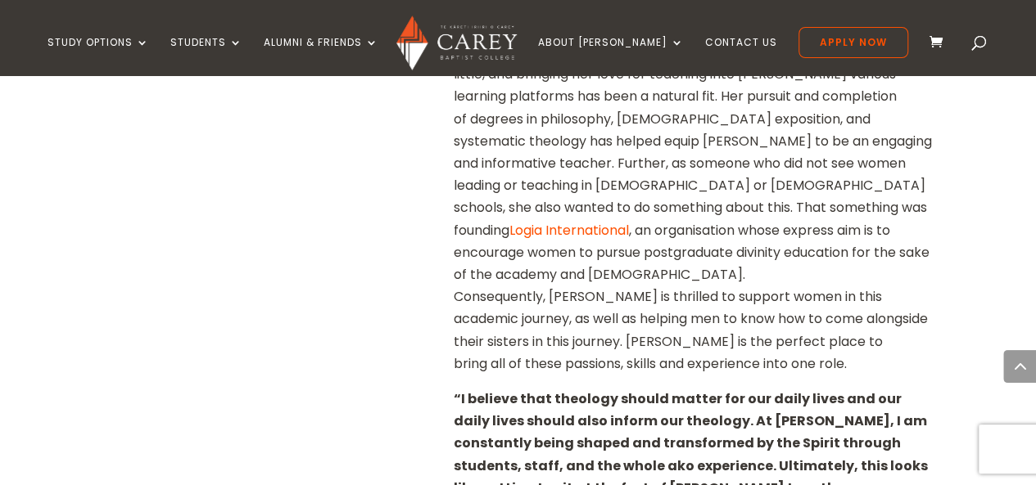
click at [584, 256] on p "Christa has always had a passion for teaching, ever since being little, and bri…" at bounding box center [693, 214] width 479 height 347
click at [585, 256] on p "Christa has always had a passion for teaching, ever since being little, and bri…" at bounding box center [693, 214] width 479 height 347
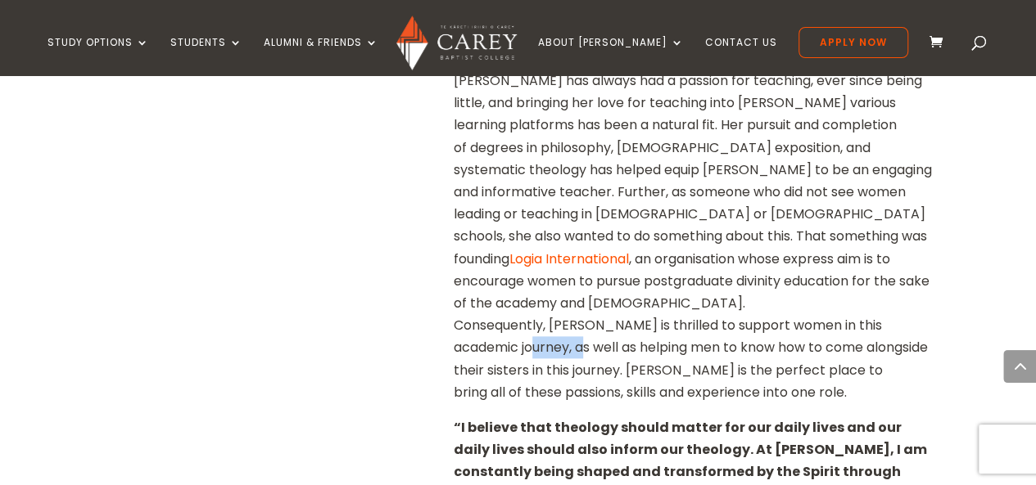
scroll to position [896, 0]
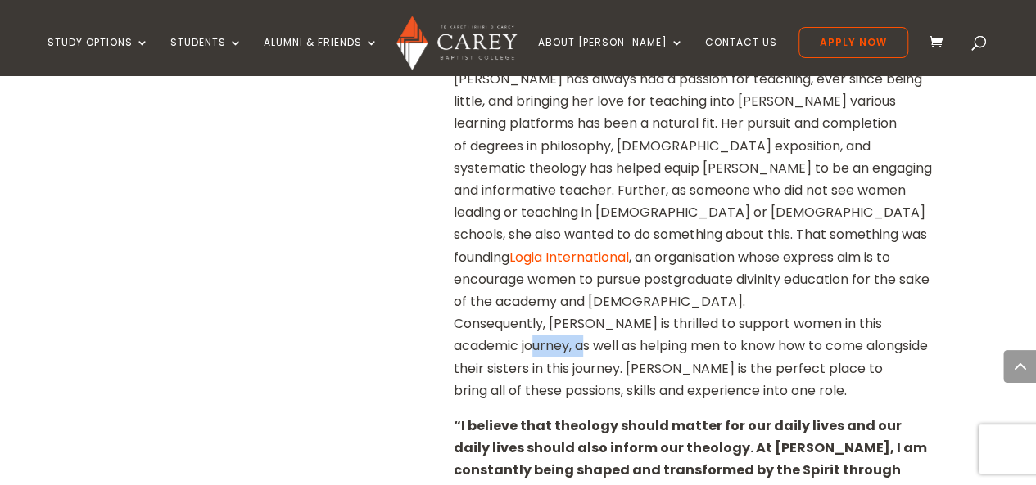
click at [629, 248] on link "Logia International" at bounding box center [569, 257] width 120 height 19
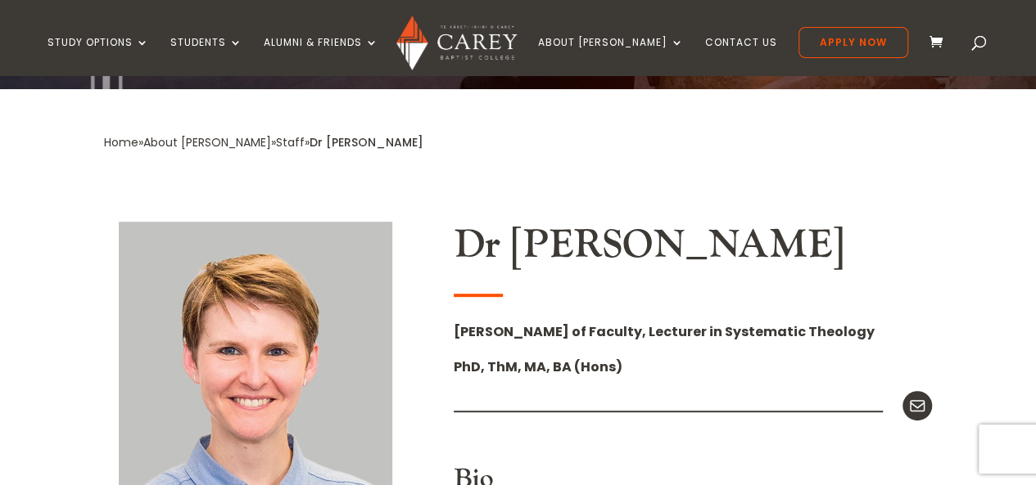
scroll to position [289, 0]
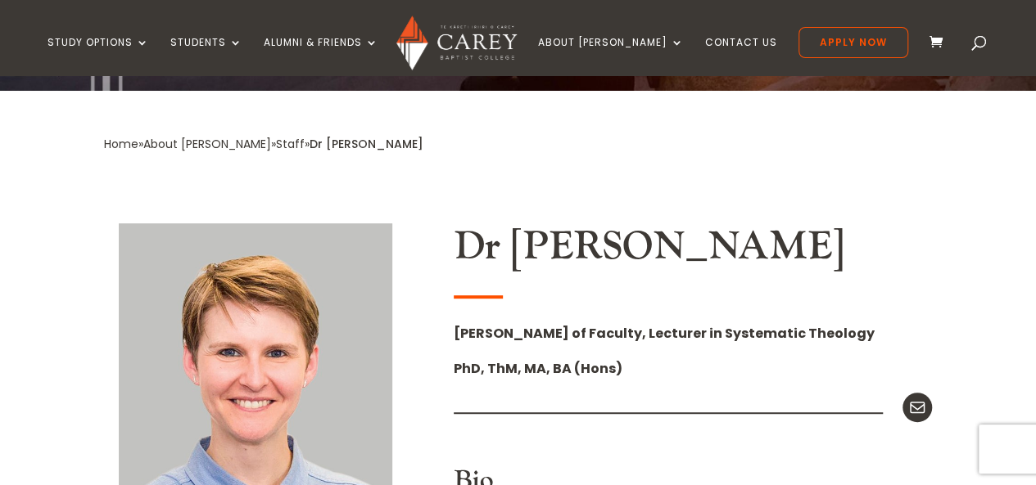
drag, startPoint x: 508, startPoint y: 246, endPoint x: 812, endPoint y: 255, distance: 303.9
click at [852, 250] on h2 "Dr Christa McKirland" at bounding box center [693, 251] width 479 height 56
copy h2 "[PERSON_NAME]"
